Goal: Communication & Community: Answer question/provide support

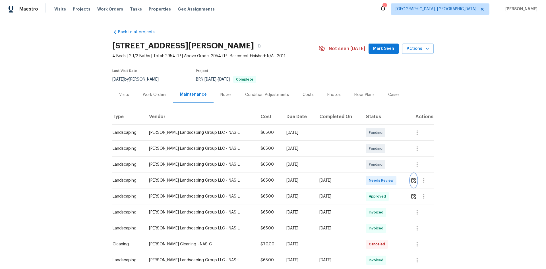
click at [411, 182] on img "button" at bounding box center [413, 180] width 5 height 5
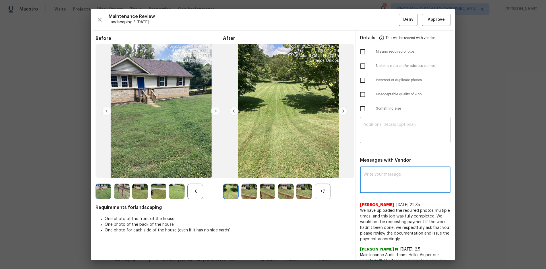
click at [374, 184] on textarea at bounding box center [406, 180] width 84 height 16
drag, startPoint x: 51, startPoint y: 116, endPoint x: 53, endPoint y: 118, distance: 3.0
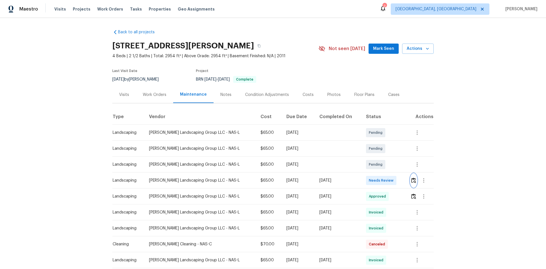
click at [411, 183] on img "button" at bounding box center [413, 180] width 5 height 5
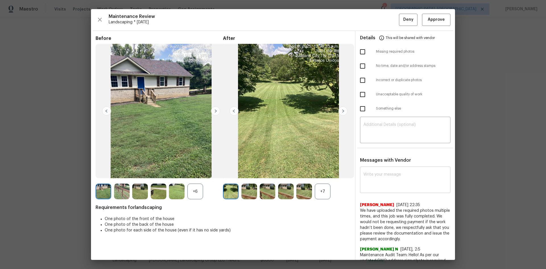
click at [370, 188] on textarea at bounding box center [406, 180] width 84 height 16
paste textarea "Maintenance Audit Team: Hello! Unfortunately this landscaping visit completed o…"
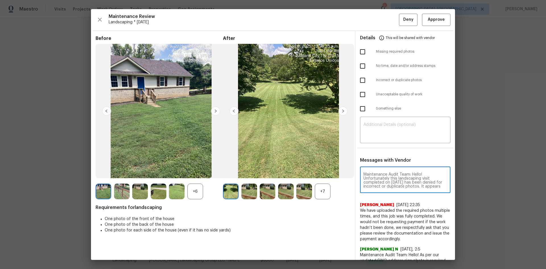
scroll to position [44, 0]
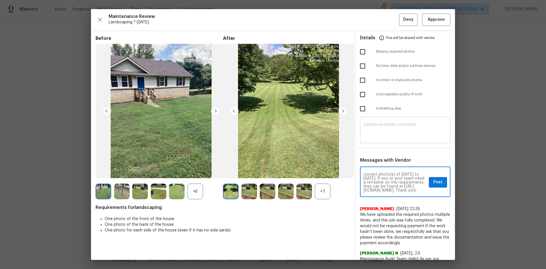
type textarea "Maintenance Audit Team: Hello! Unfortunately this landscaping visit completed o…"
click at [376, 120] on div "​" at bounding box center [405, 130] width 90 height 25
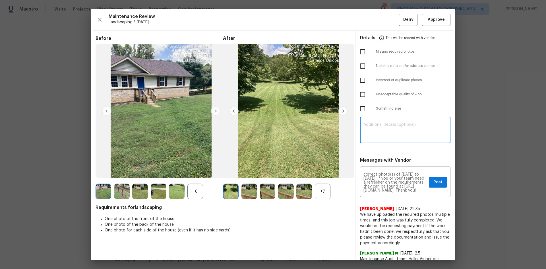
paste textarea "Maintenance Audit Team: Hello! Unfortunately this landscaping visit completed o…"
type textarea "Maintenance Audit Team: Hello! Unfortunately this landscaping visit completed o…"
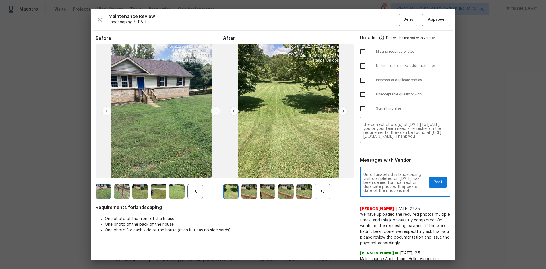
scroll to position [0, 0]
click at [434, 185] on span "Post" at bounding box center [438, 182] width 9 height 7
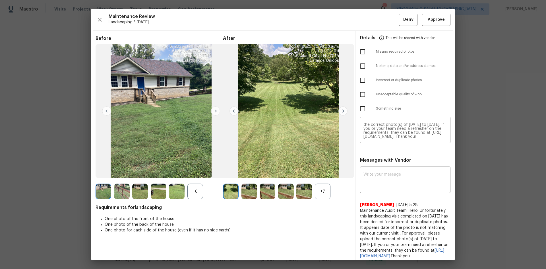
click at [358, 110] on input "checkbox" at bounding box center [363, 109] width 12 height 12
checkbox input "true"
click at [403, 18] on span "Deny" at bounding box center [408, 19] width 10 height 7
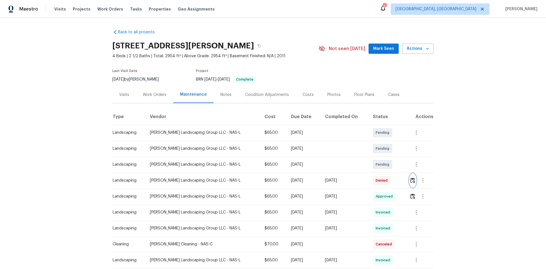
click at [411, 178] on img "button" at bounding box center [413, 180] width 5 height 5
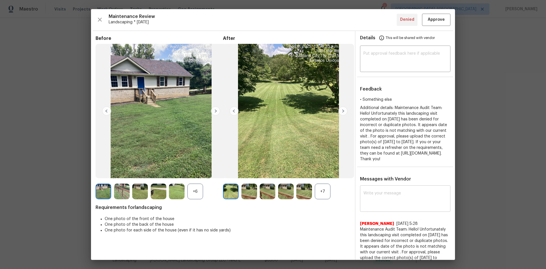
click at [369, 212] on div "x ​" at bounding box center [405, 199] width 90 height 25
paste textarea "Maintenance Audit Team: Hello! Unfortunately this landscaping visit completed o…"
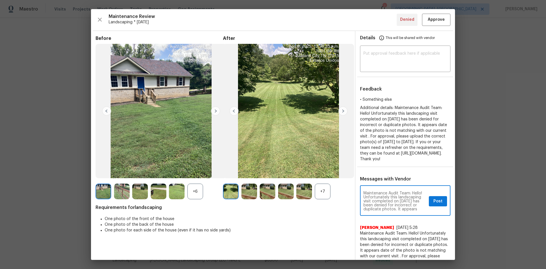
click at [364, 197] on textarea "Maintenance Audit Team: Hello! Unfortunately this landscaping visit completed o…" at bounding box center [395, 201] width 63 height 20
paste textarea "Maintenance Audit Team: Hello! Please disregard this below comments"
type textarea "Maintenance Audit Team: Hello! Please disregard this below comments Maintenance…"
click at [434, 205] on span "Post" at bounding box center [438, 201] width 9 height 7
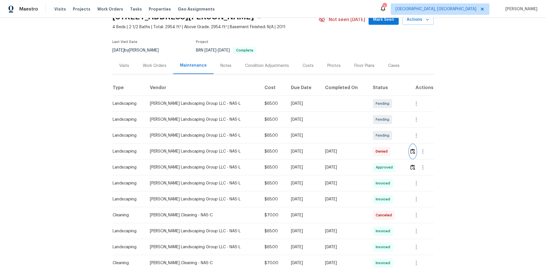
scroll to position [0, 0]
